Goal: Book appointment/travel/reservation

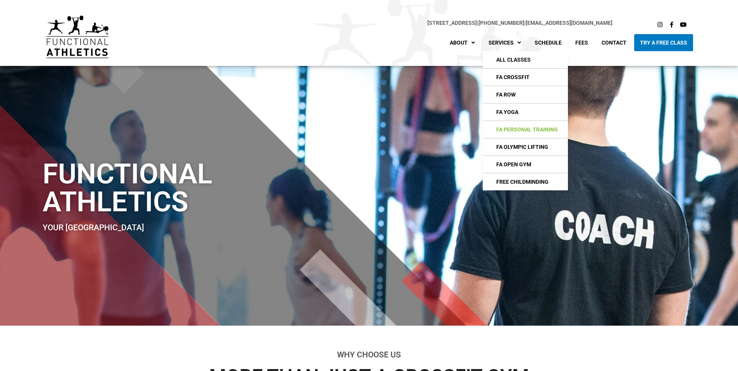
click at [545, 130] on link "FA Personal Training" at bounding box center [524, 129] width 85 height 17
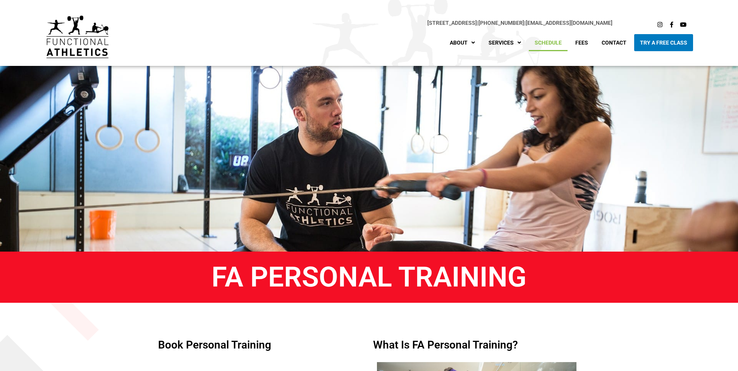
click at [551, 38] on link "Schedule" at bounding box center [547, 42] width 39 height 17
